Goal: Information Seeking & Learning: Learn about a topic

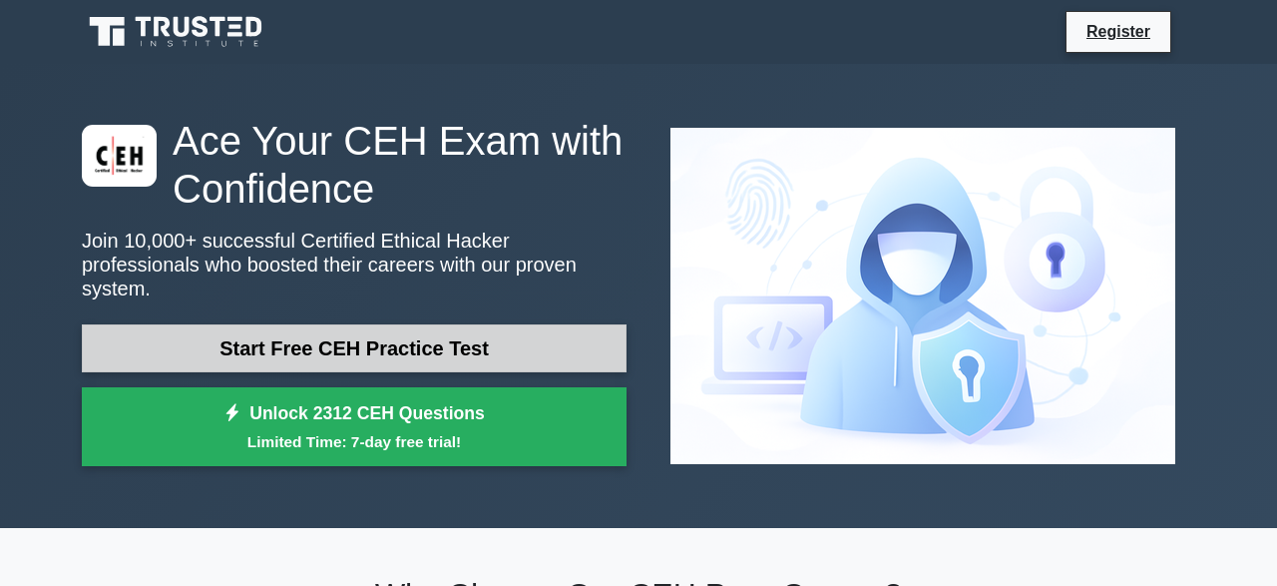
click at [372, 341] on link "Start Free CEH Practice Test" at bounding box center [354, 348] width 545 height 48
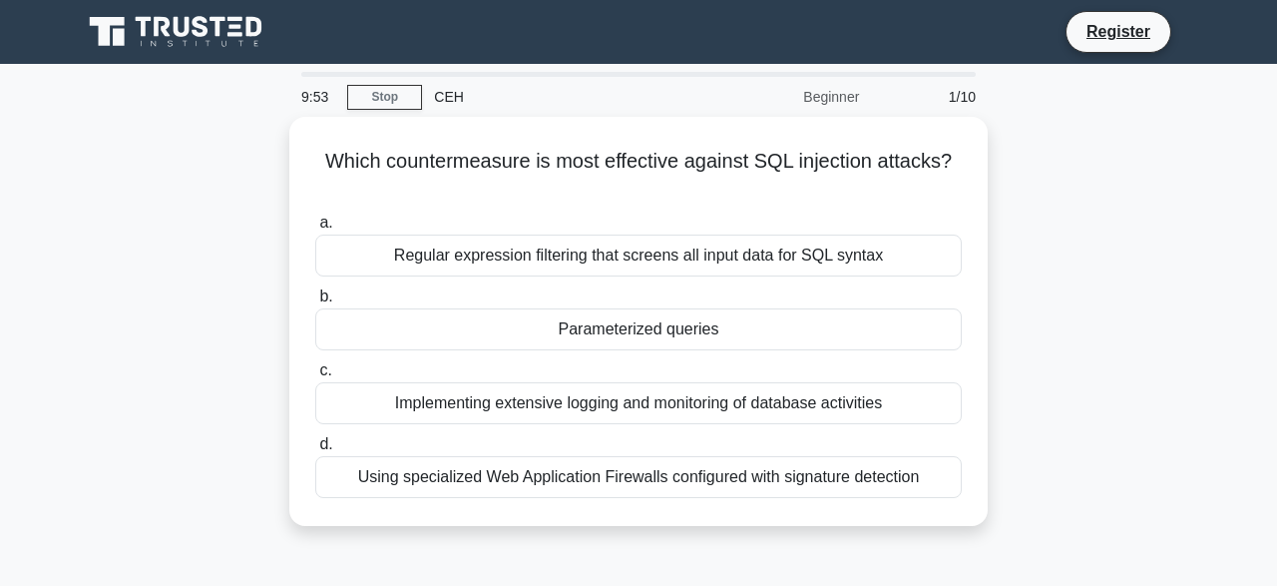
click at [450, 107] on div "CEH" at bounding box center [559, 97] width 274 height 40
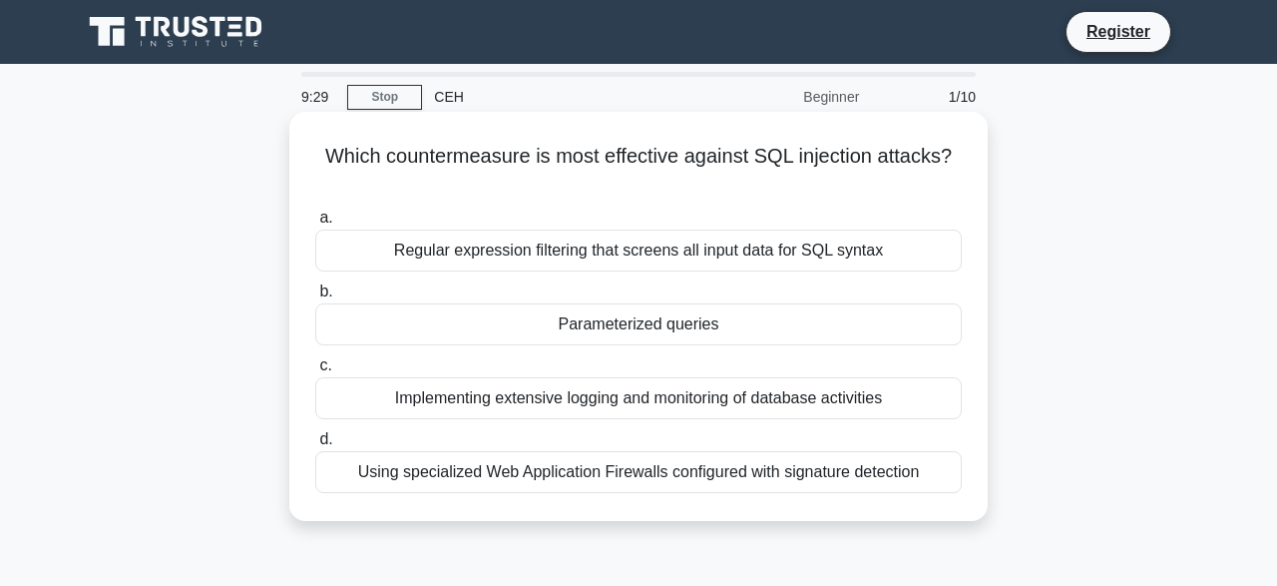
click at [749, 229] on div "Regular expression filtering that screens all input data for SQL syntax" at bounding box center [638, 250] width 646 height 42
click at [315, 224] on input "a. Regular expression filtering that screens all input data for SQL syntax" at bounding box center [315, 218] width 0 height 13
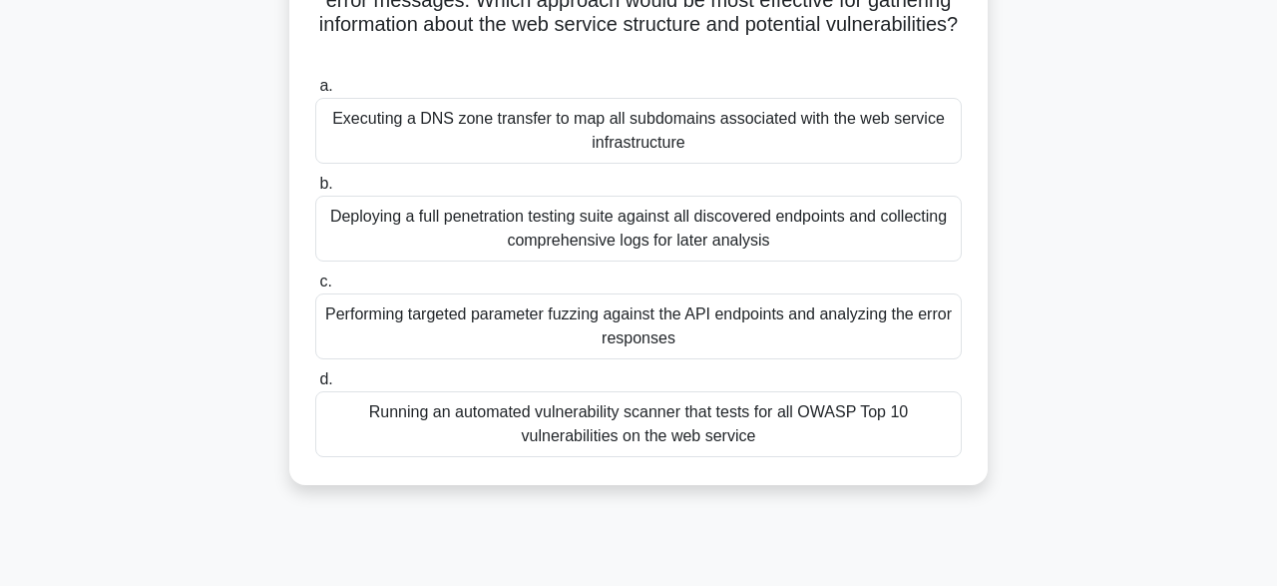
scroll to position [227, 0]
click at [667, 432] on div "Running an automated vulnerability scanner that tests for all OWASP Top 10 vuln…" at bounding box center [638, 424] width 646 height 66
click at [315, 386] on input "d. Running an automated vulnerability scanner that tests for all OWASP Top 10 v…" at bounding box center [315, 379] width 0 height 13
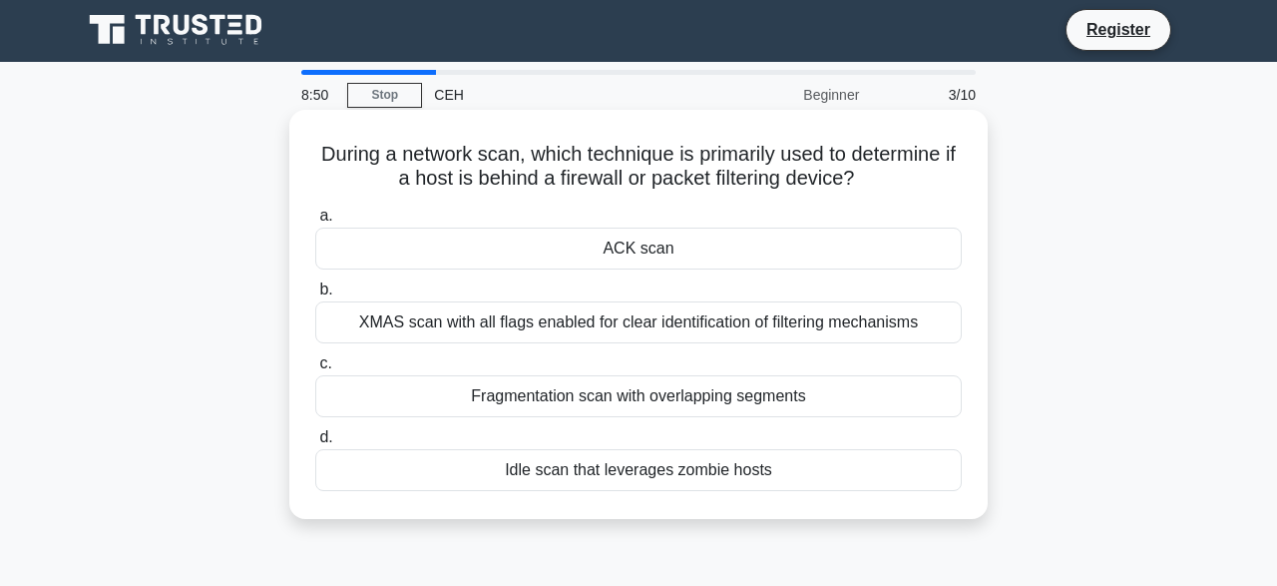
scroll to position [0, 0]
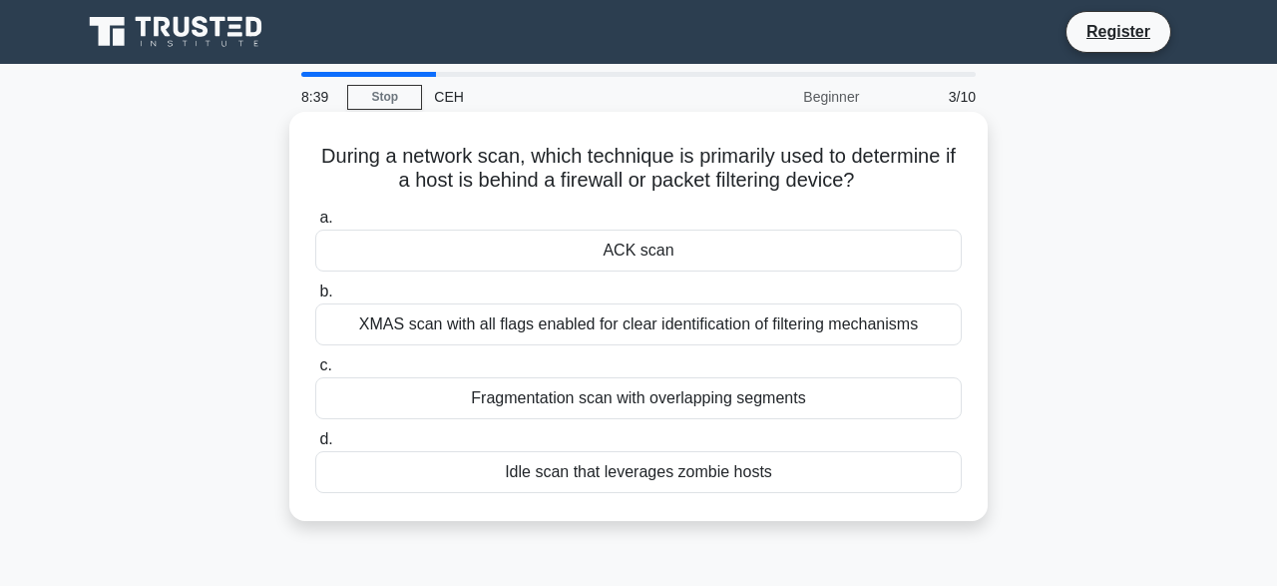
click at [677, 243] on div "ACK scan" at bounding box center [638, 250] width 646 height 42
click at [315, 224] on input "a. ACK scan" at bounding box center [315, 218] width 0 height 13
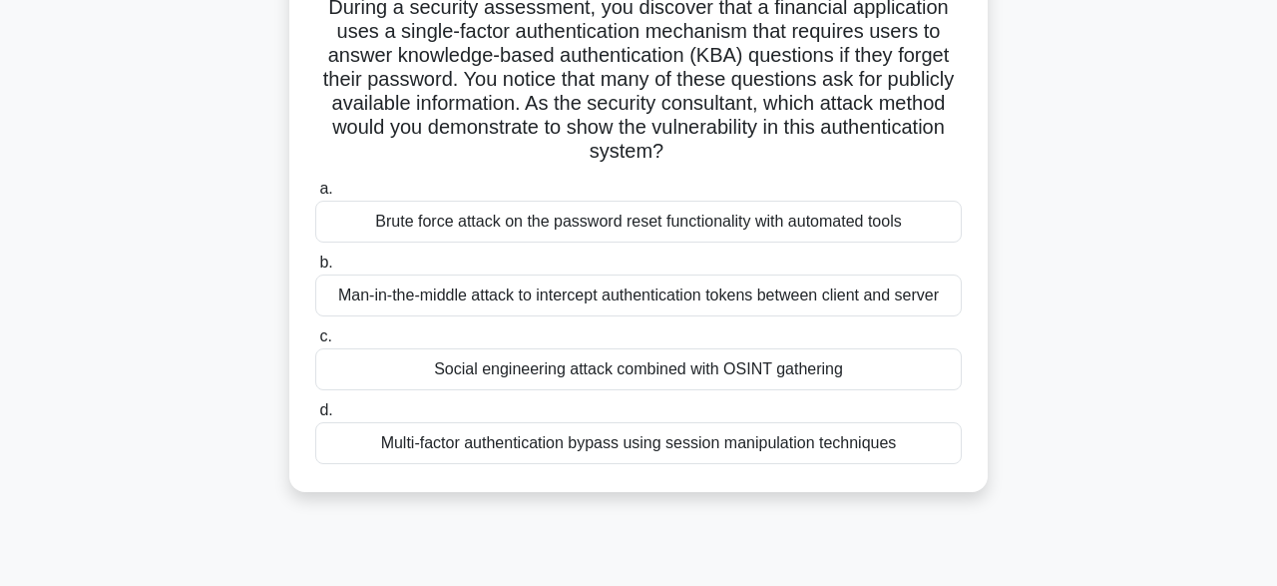
scroll to position [155, 0]
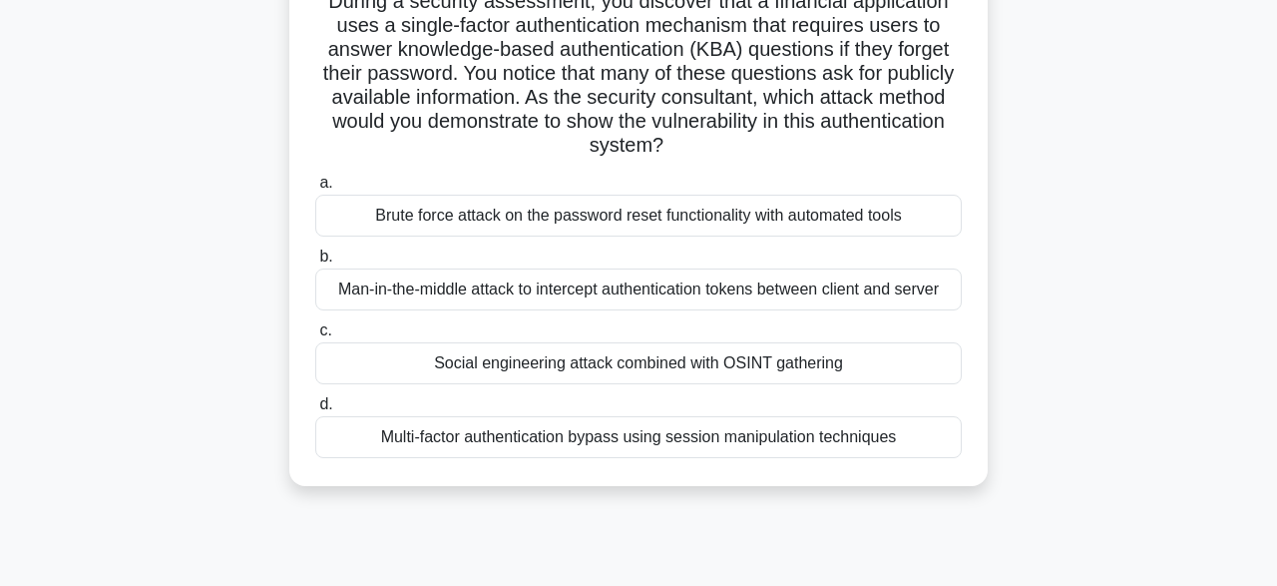
click at [854, 440] on div "Multi-factor authentication bypass using session manipulation techniques" at bounding box center [638, 437] width 646 height 42
click at [315, 411] on input "d. Multi-factor authentication bypass using session manipulation techniques" at bounding box center [315, 404] width 0 height 13
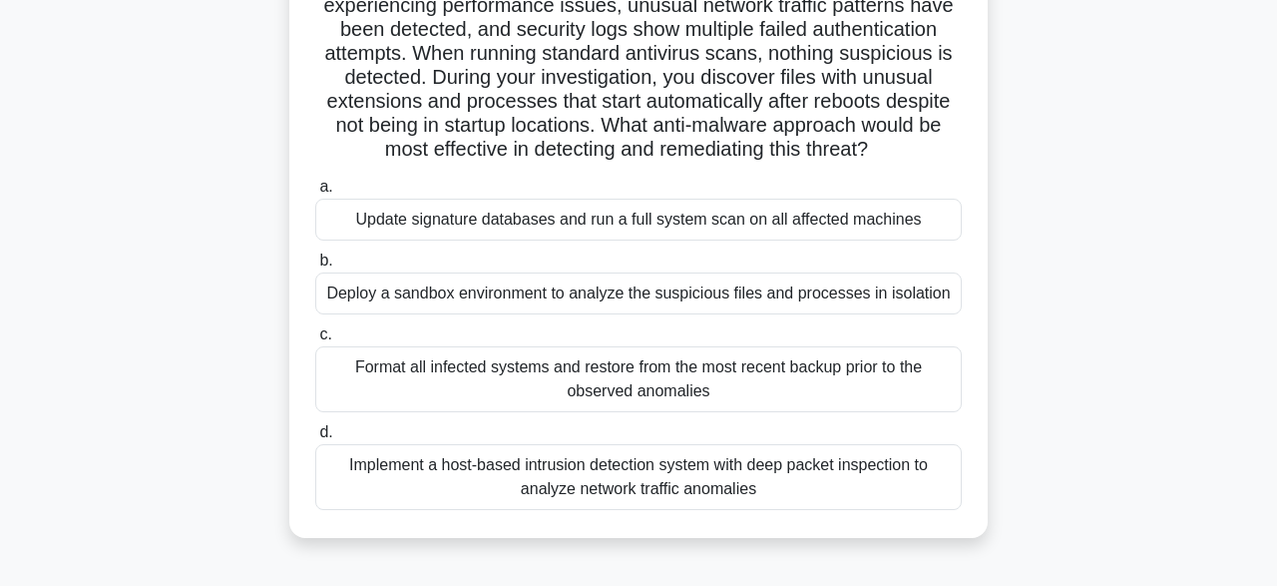
scroll to position [208, 0]
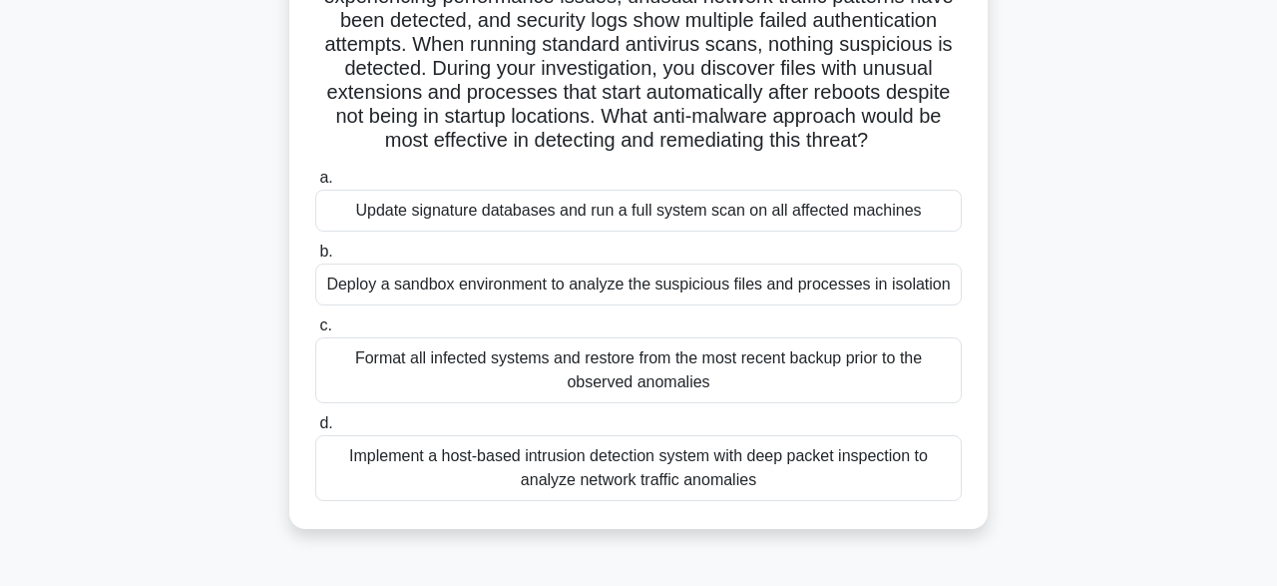
click at [590, 369] on div "Format all infected systems and restore from the most recent backup prior to th…" at bounding box center [638, 370] width 646 height 66
click at [315, 332] on input "c. Format all infected systems and restore from the most recent backup prior to…" at bounding box center [315, 325] width 0 height 13
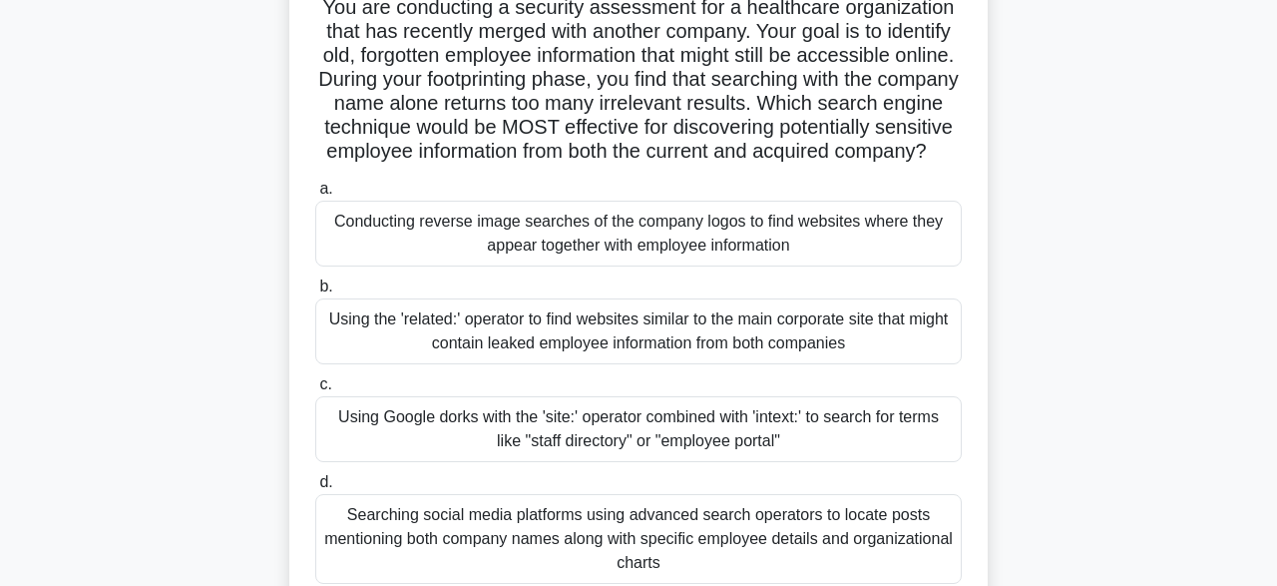
scroll to position [153, 0]
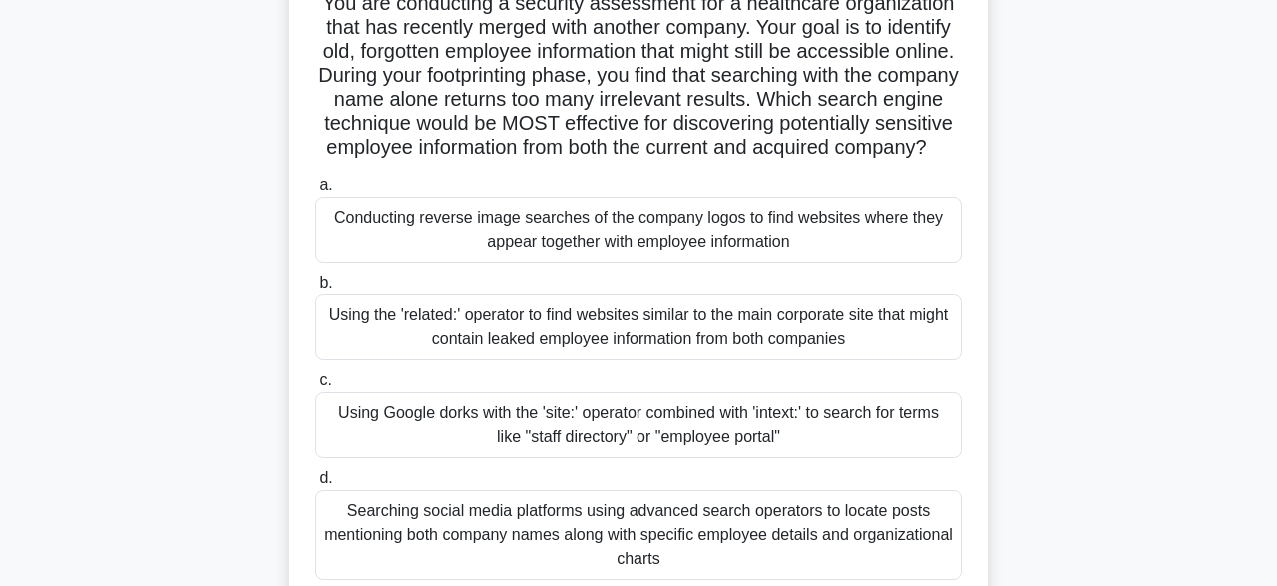
click at [777, 321] on div "Using the 'related:' operator to find websites similar to the main corporate si…" at bounding box center [638, 327] width 646 height 66
click at [315, 289] on input "b. Using the 'related:' operator to find websites similar to the main corporate…" at bounding box center [315, 282] width 0 height 13
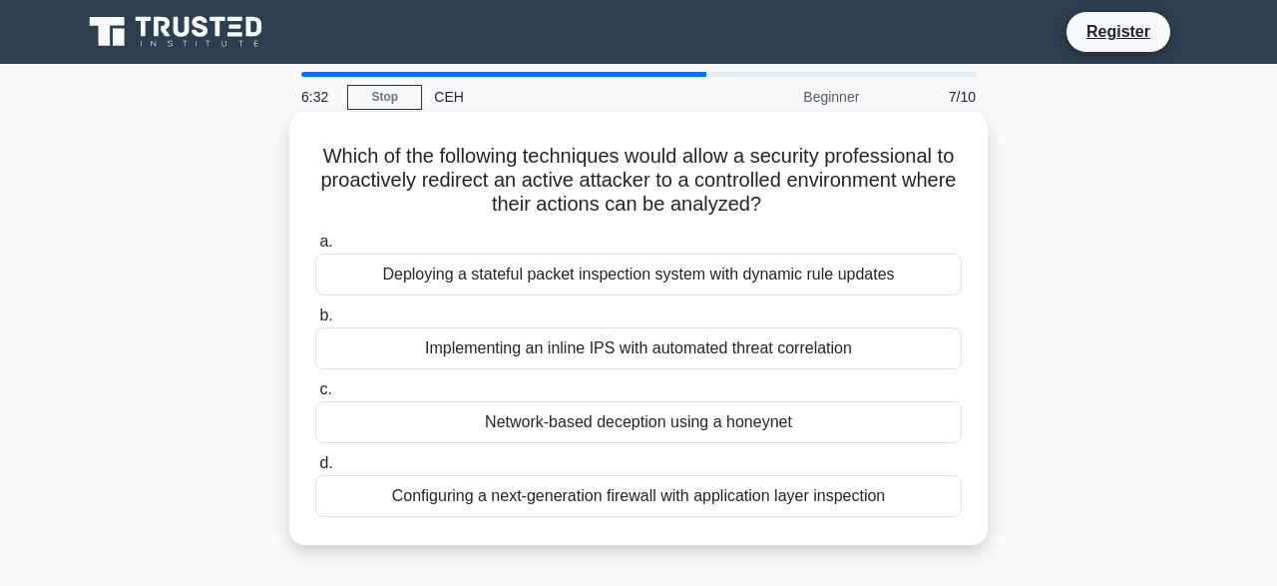
scroll to position [0, 0]
click at [801, 338] on div "Implementing an inline IPS with automated threat correlation" at bounding box center [638, 348] width 646 height 42
click at [315, 322] on input "b. Implementing an inline IPS with automated threat correlation" at bounding box center [315, 315] width 0 height 13
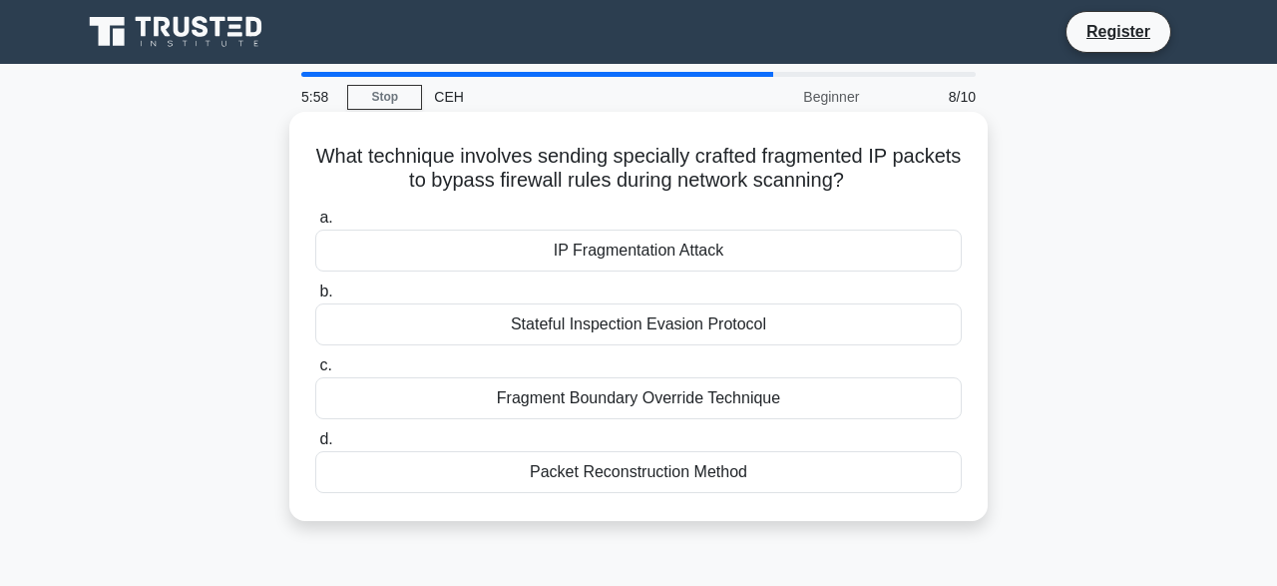
click at [747, 402] on div "Fragment Boundary Override Technique" at bounding box center [638, 398] width 646 height 42
click at [315, 372] on input "c. Fragment Boundary Override Technique" at bounding box center [315, 365] width 0 height 13
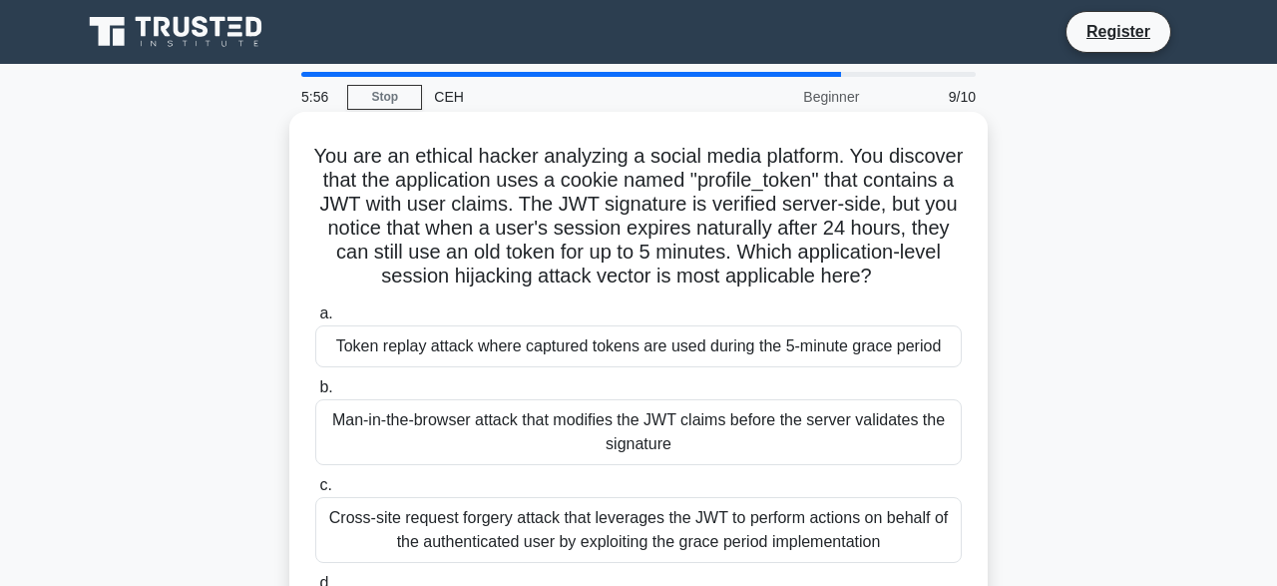
click at [725, 421] on div "Man-in-the-browser attack that modifies the JWT claims before the server valida…" at bounding box center [638, 432] width 646 height 66
click at [315, 394] on input "b. Man-in-the-browser attack that modifies the JWT claims before the server val…" at bounding box center [315, 387] width 0 height 13
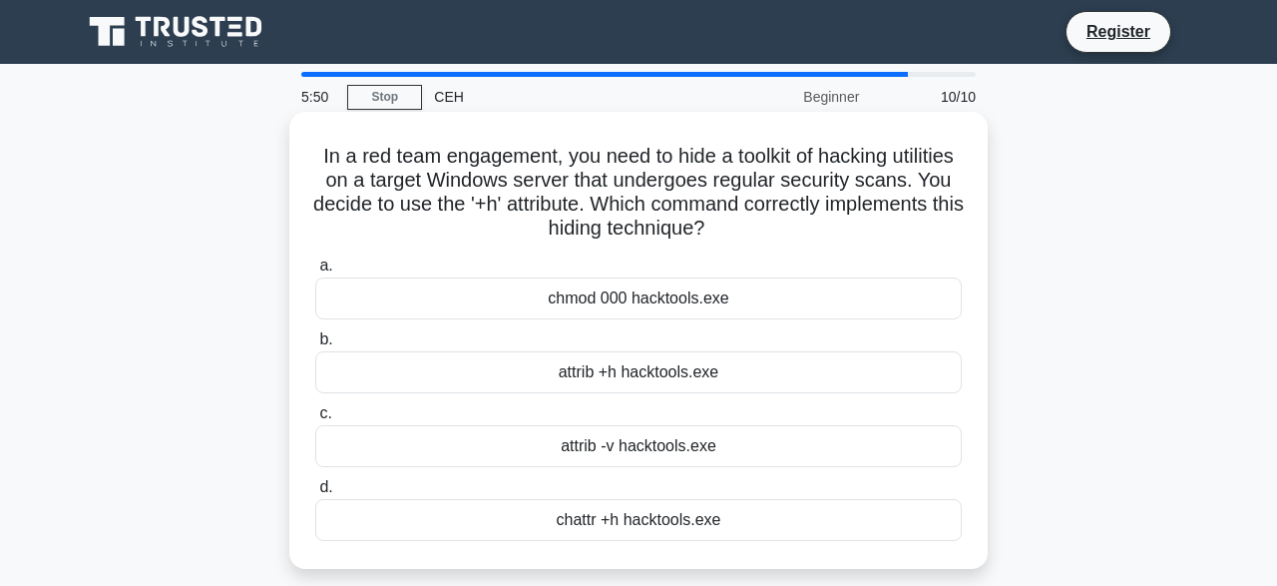
click at [681, 372] on div "attrib +h hacktools.exe" at bounding box center [638, 372] width 646 height 42
click at [315, 346] on input "b. attrib +h hacktools.exe" at bounding box center [315, 339] width 0 height 13
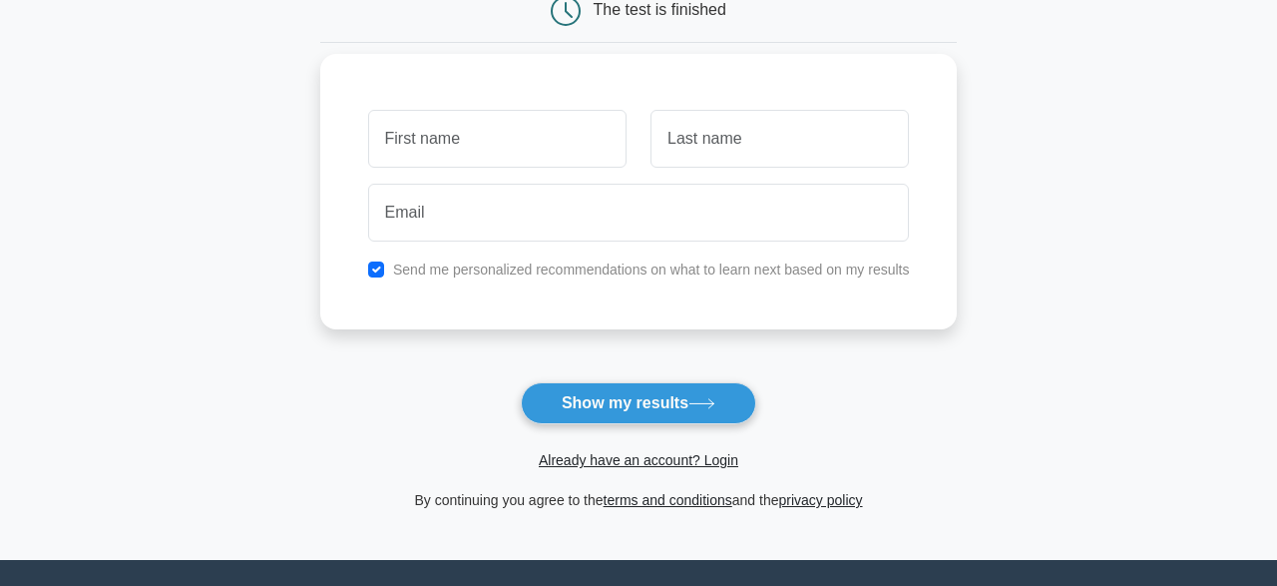
scroll to position [226, 0]
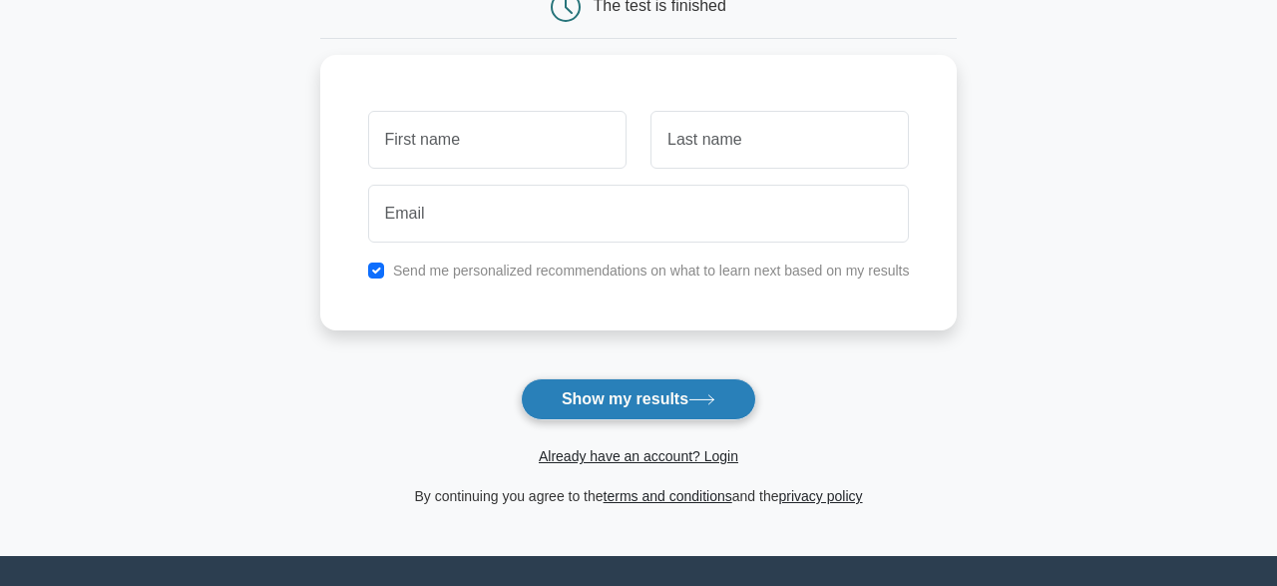
click at [632, 401] on button "Show my results" at bounding box center [638, 399] width 235 height 42
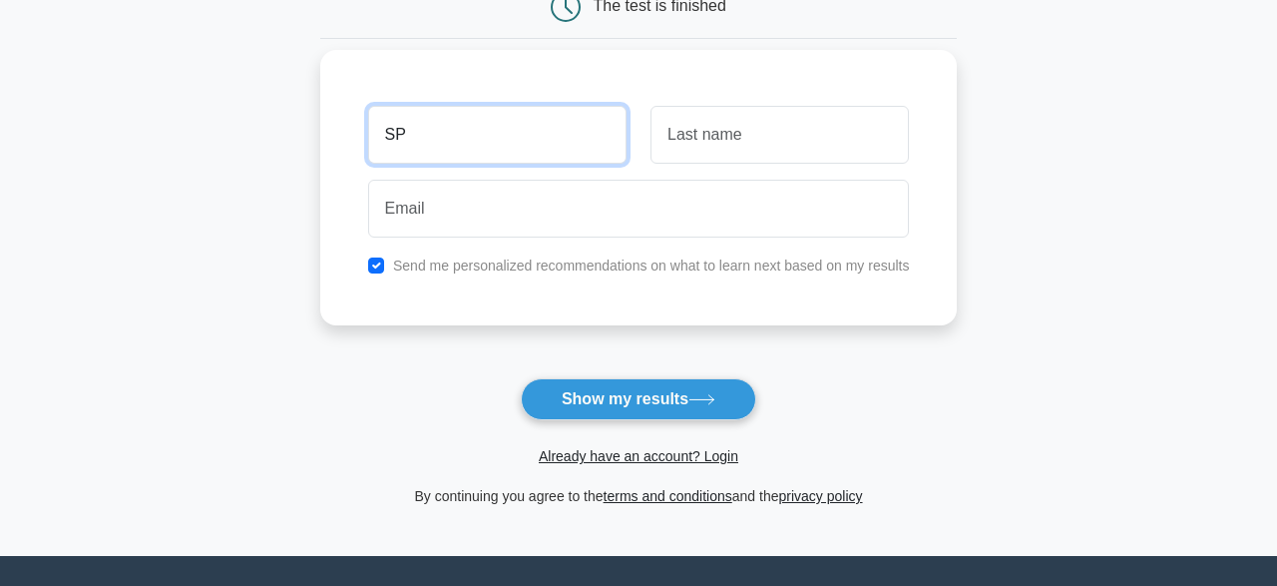
type input "S"
type input "ATHIRA"
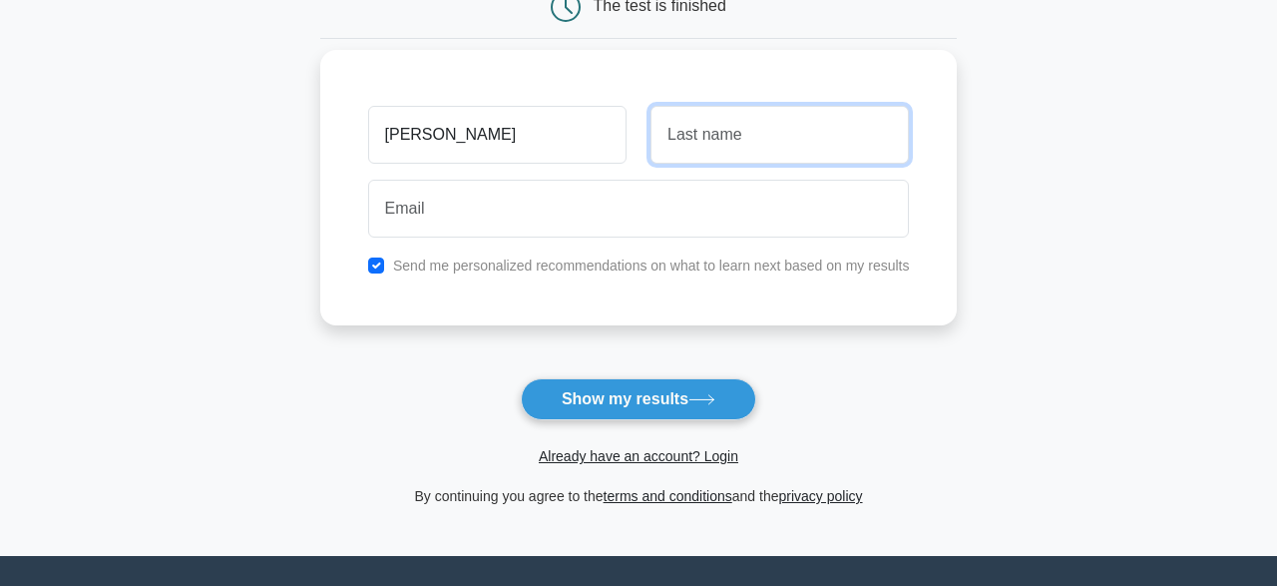
click at [714, 126] on input "text" at bounding box center [779, 135] width 258 height 58
type input "PS"
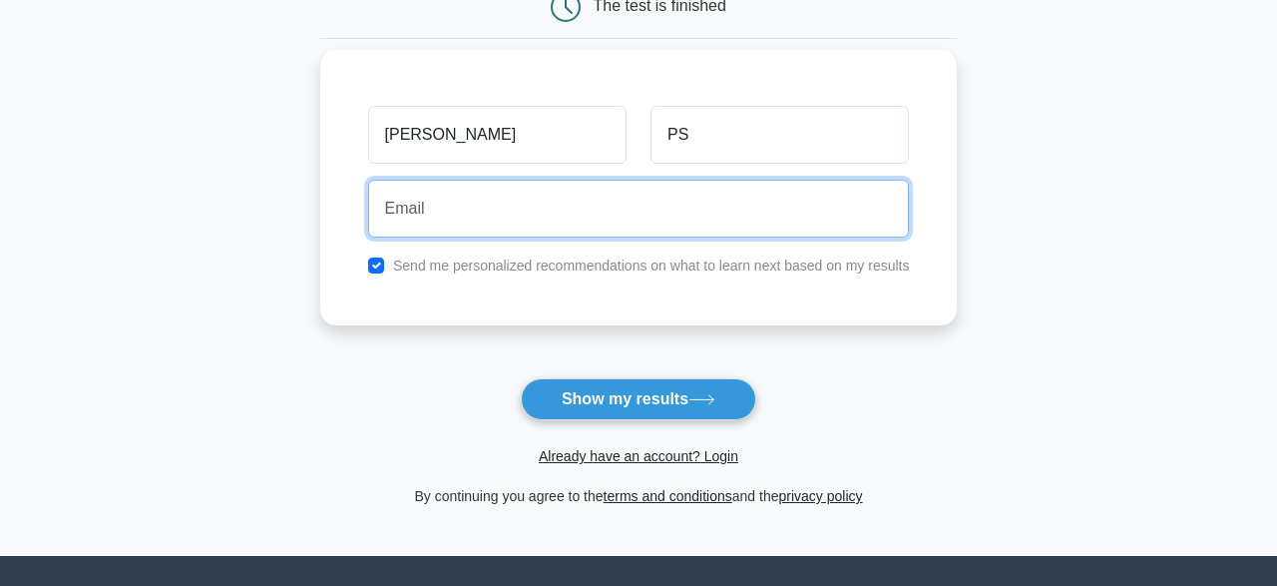
click at [501, 189] on input "email" at bounding box center [639, 209] width 542 height 58
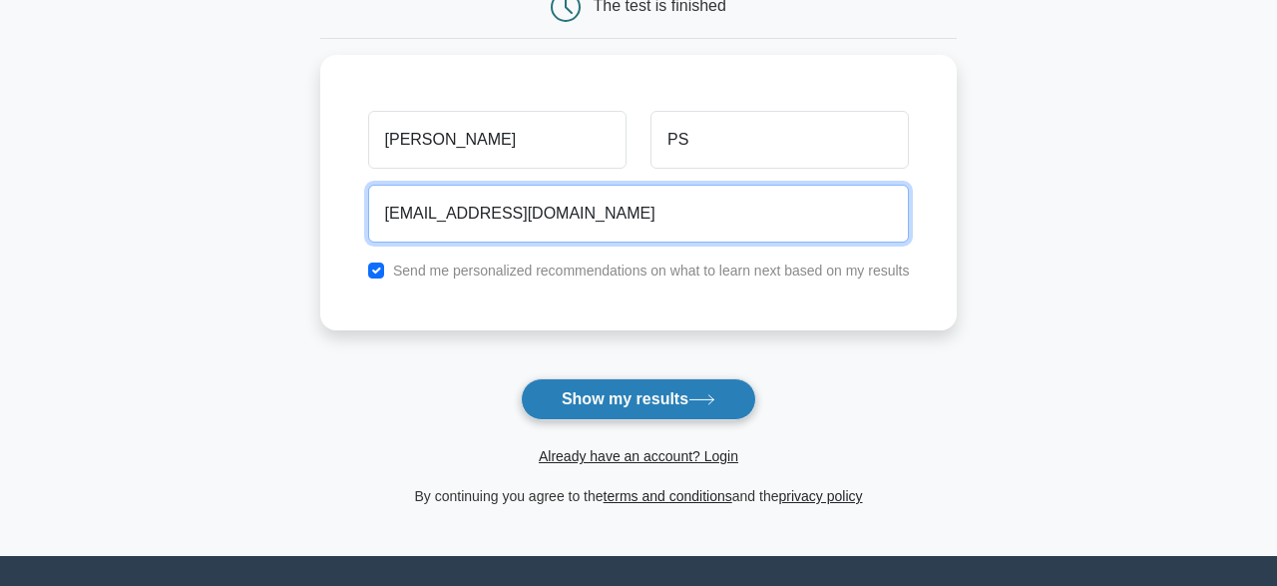
type input "aparnabinu19@gmail.com"
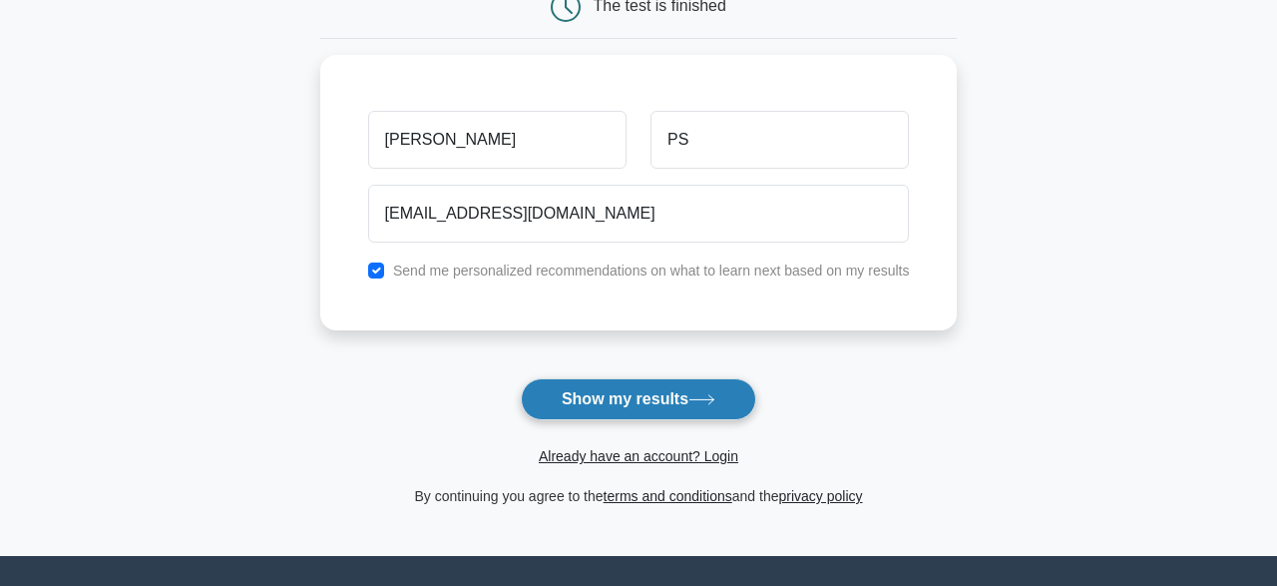
click at [560, 400] on button "Show my results" at bounding box center [638, 399] width 235 height 42
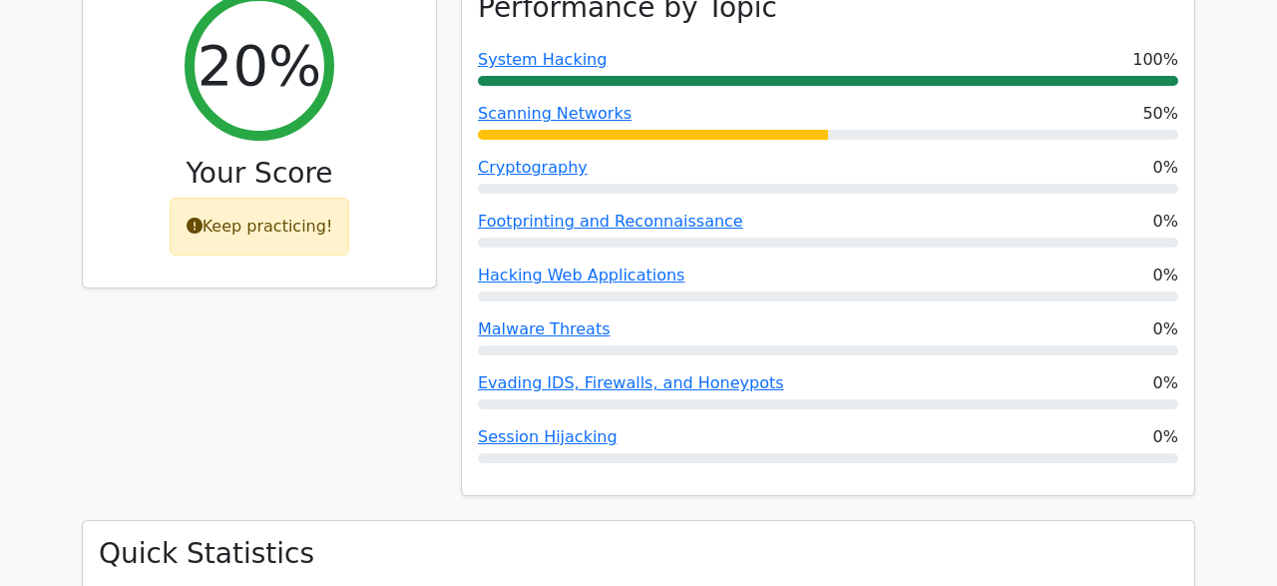
scroll to position [806, 0]
